Goal: Navigation & Orientation: Find specific page/section

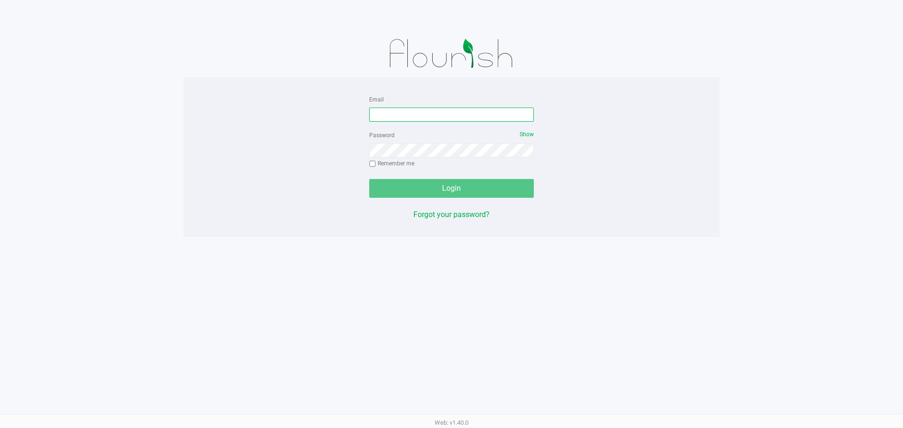
click at [454, 113] on input "Email" at bounding box center [451, 115] width 165 height 14
type input "S"
type input "[EMAIL_ADDRESS][DOMAIN_NAME]"
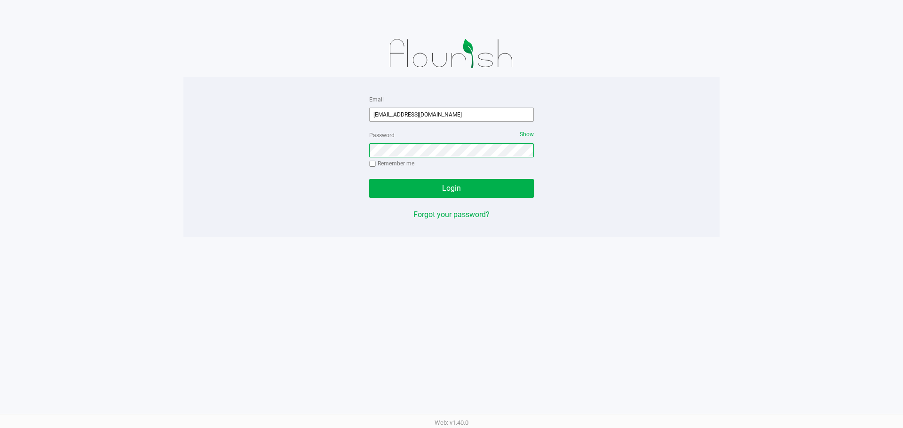
click at [369, 179] on button "Login" at bounding box center [451, 188] width 165 height 19
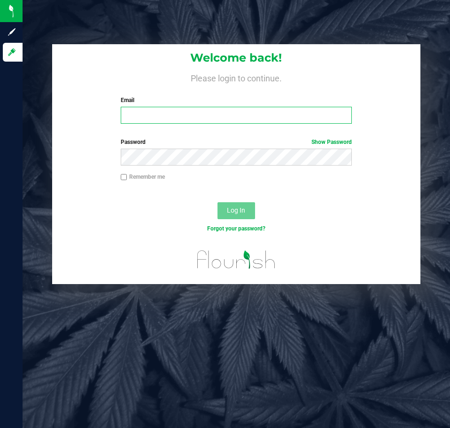
click at [213, 115] on input "Email" at bounding box center [236, 115] width 231 height 17
type input "[EMAIL_ADDRESS][DOMAIN_NAME]"
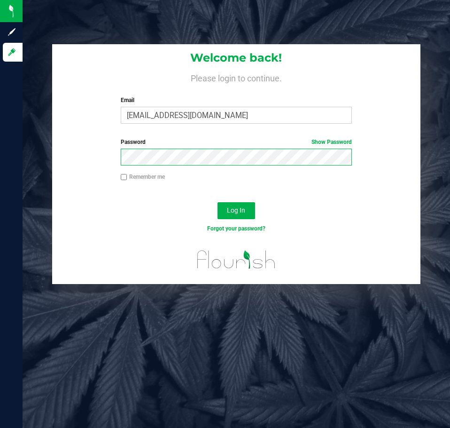
click at [218, 202] on button "Log In" at bounding box center [237, 210] width 38 height 17
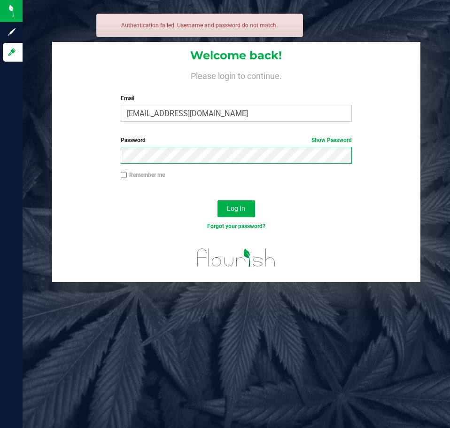
click at [218, 200] on button "Log In" at bounding box center [237, 208] width 38 height 17
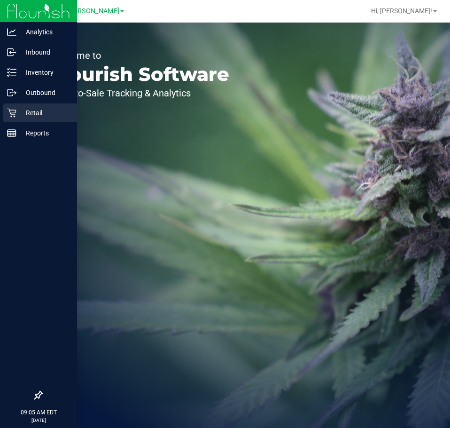
click at [7, 118] on div "Retail" at bounding box center [40, 112] width 74 height 19
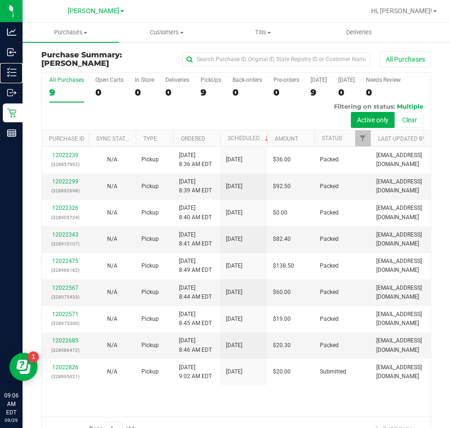
drag, startPoint x: 27, startPoint y: 72, endPoint x: 189, endPoint y: 4, distance: 175.7
click at [0, 0] on p "Inventory" at bounding box center [0, 0] width 0 height 0
